Goal: Task Accomplishment & Management: Manage account settings

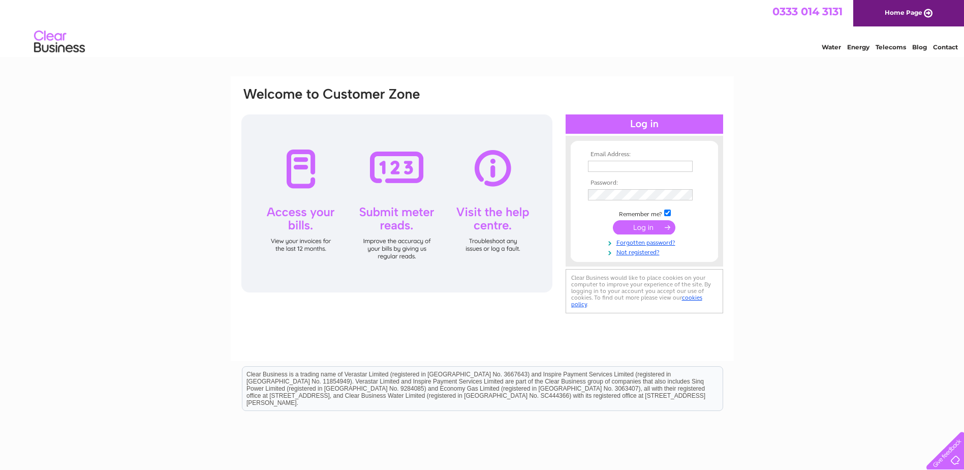
type input "glasgow.484@eel.co.uk"
click at [640, 222] on input "submit" at bounding box center [644, 227] width 63 height 14
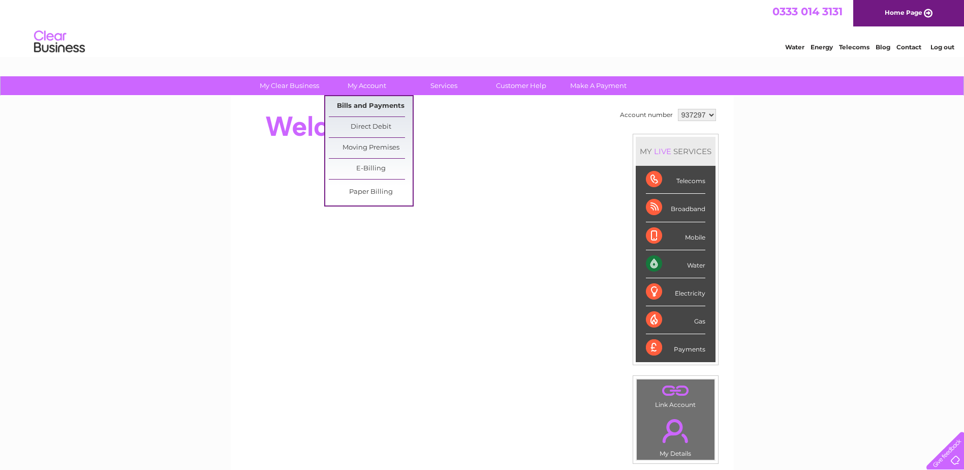
click at [382, 102] on link "Bills and Payments" at bounding box center [371, 106] width 84 height 20
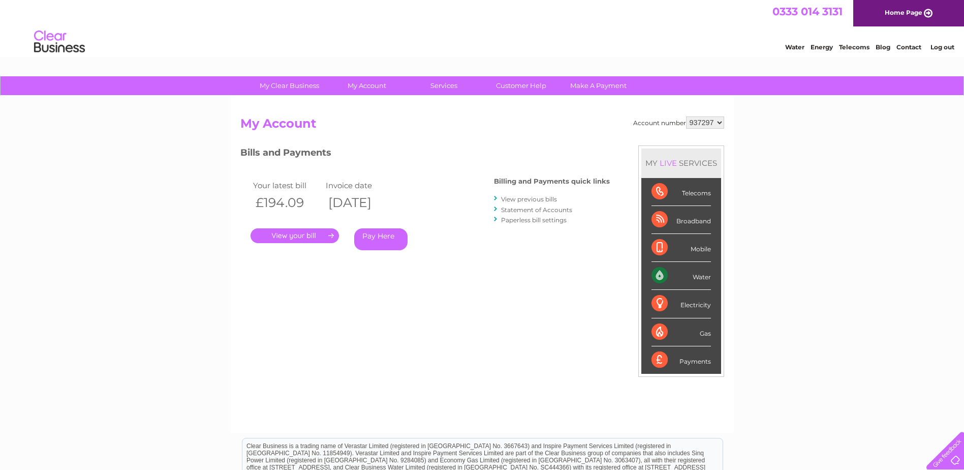
click at [292, 237] on link "." at bounding box center [295, 235] width 88 height 15
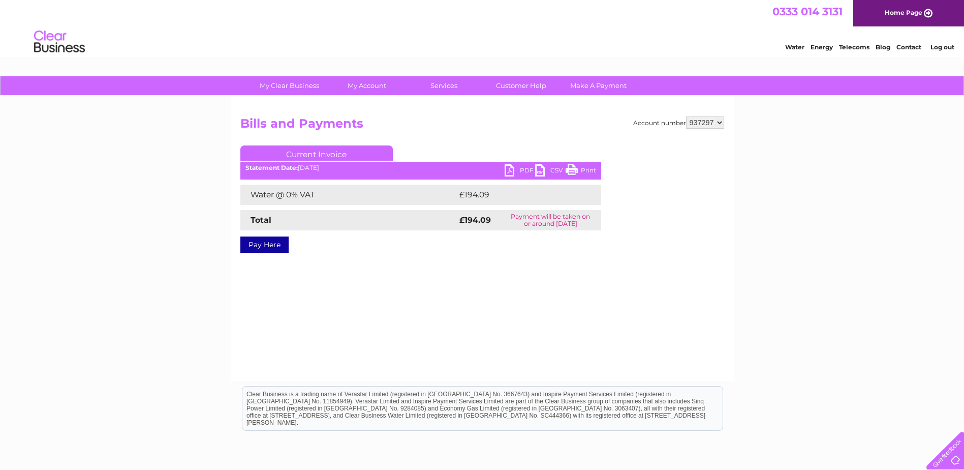
click at [506, 168] on link "PDF" at bounding box center [520, 171] width 30 height 15
